Goal: Task Accomplishment & Management: Manage account settings

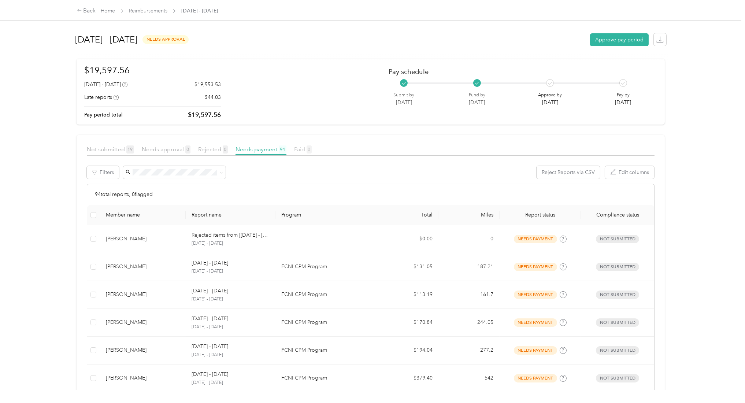
click at [304, 149] on span "Paid 0" at bounding box center [303, 149] width 18 height 7
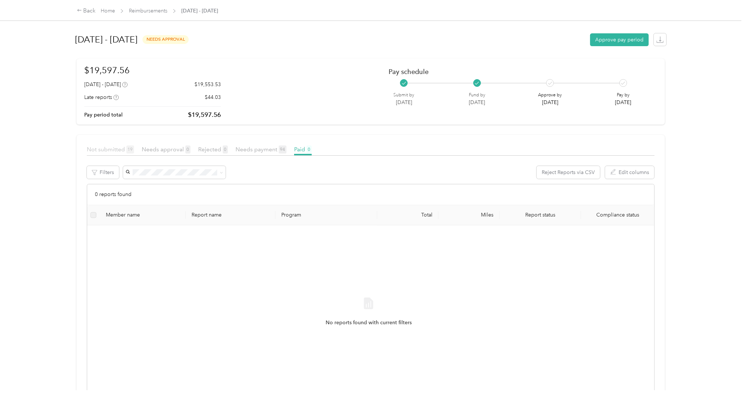
click at [110, 151] on span "Not submitted 19" at bounding box center [110, 149] width 47 height 7
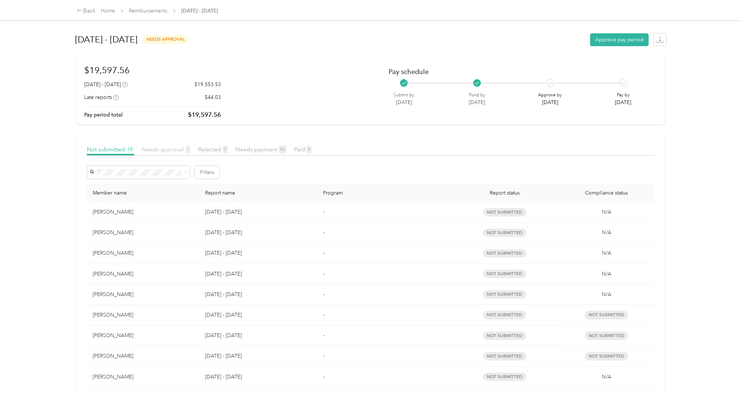
click at [160, 149] on span "Needs approval 0" at bounding box center [166, 149] width 49 height 7
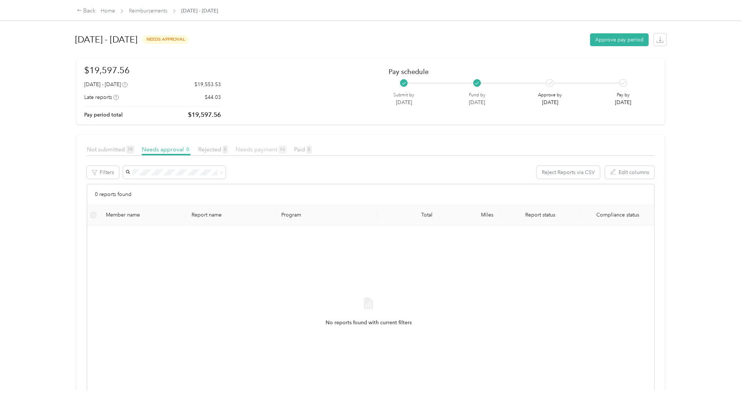
click at [249, 149] on span "Needs payment 94" at bounding box center [261, 149] width 51 height 7
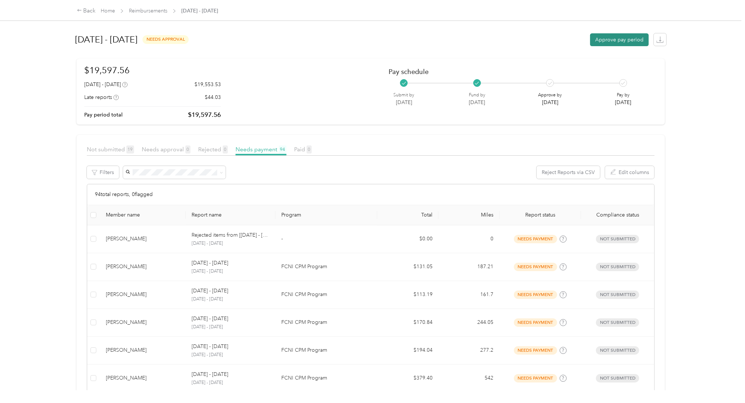
click at [597, 40] on button "Approve pay period" at bounding box center [619, 39] width 59 height 13
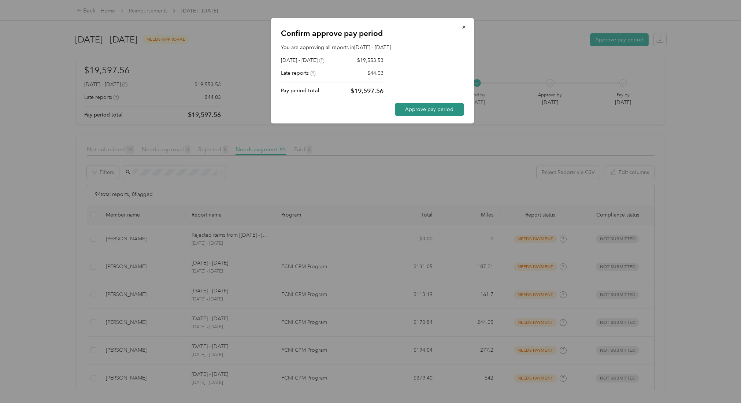
click at [405, 107] on button "Approve pay period" at bounding box center [429, 109] width 69 height 13
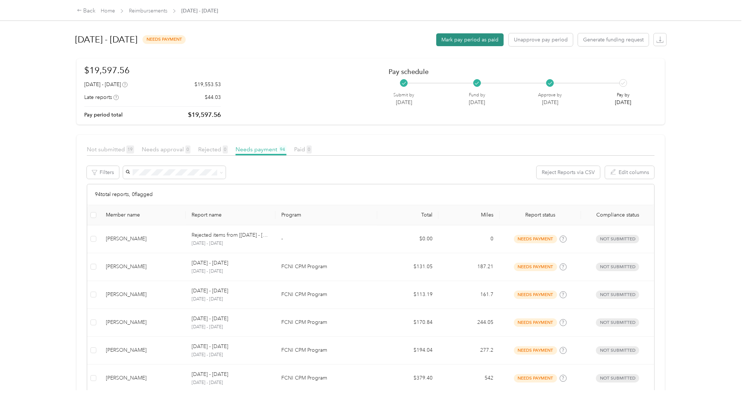
click at [459, 37] on button "Mark pay period as paid" at bounding box center [469, 39] width 67 height 13
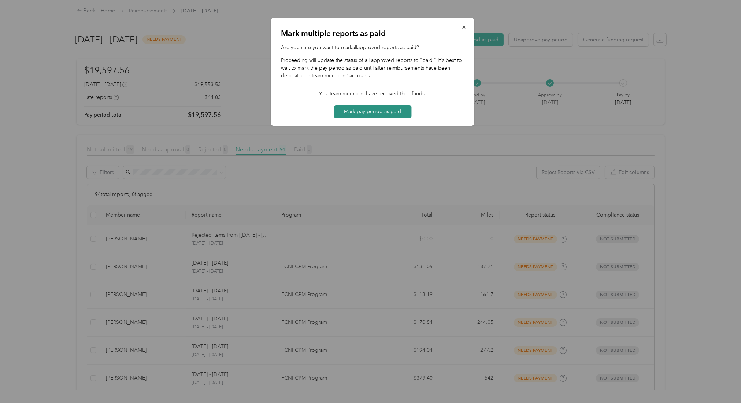
click at [350, 111] on button "Mark pay period as paid" at bounding box center [373, 111] width 78 height 13
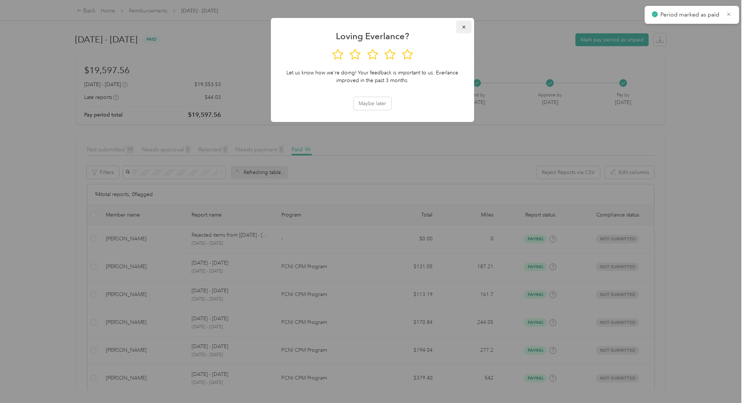
click at [466, 27] on icon "button" at bounding box center [464, 27] width 5 height 5
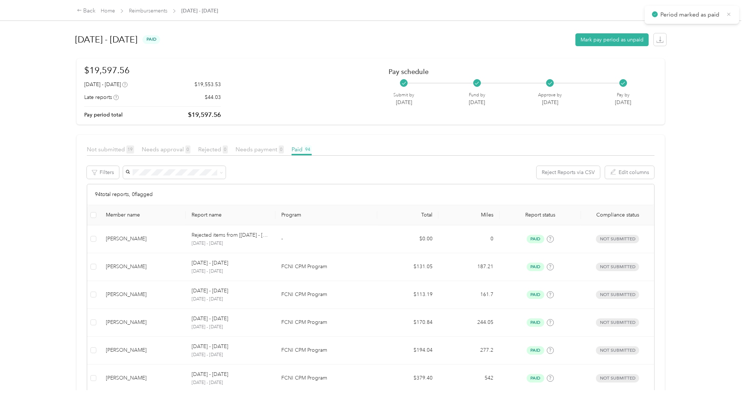
click at [729, 14] on icon at bounding box center [729, 13] width 3 height 3
click at [91, 9] on div "Back" at bounding box center [86, 11] width 19 height 9
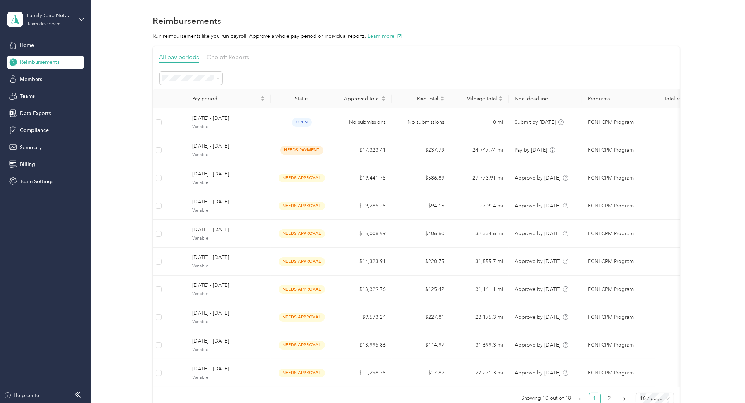
click at [77, 21] on div "Family Care Network Team dashboard" at bounding box center [45, 20] width 77 height 26
click at [54, 22] on div "Team dashboard" at bounding box center [44, 24] width 34 height 4
click at [34, 88] on div "Log out" at bounding box center [84, 93] width 144 height 13
